Goal: Transaction & Acquisition: Purchase product/service

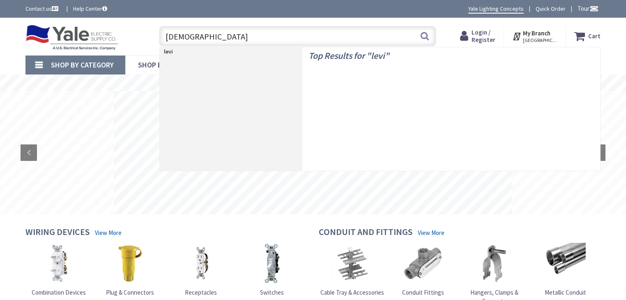
type input "leviton"
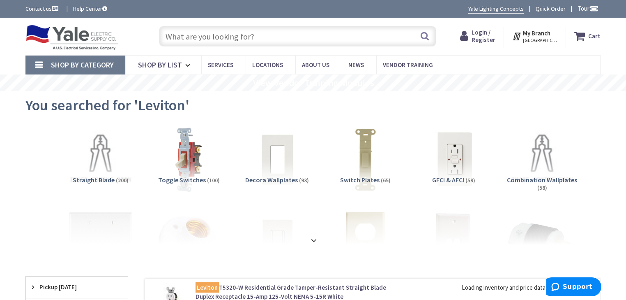
click at [224, 39] on input "text" at bounding box center [297, 36] width 277 height 21
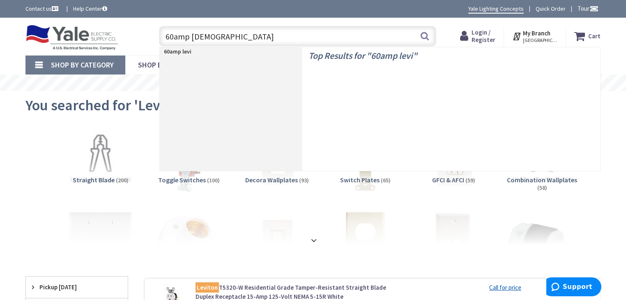
type input "60amp leviton"
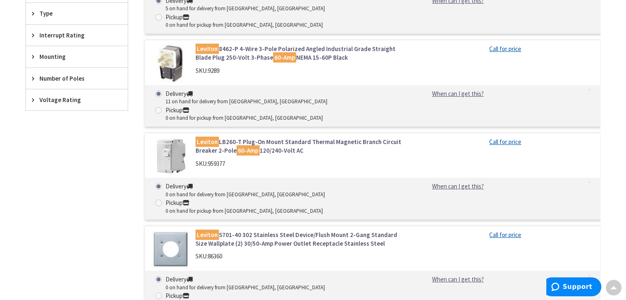
scroll to position [493, 0]
